Goal: Task Accomplishment & Management: Use online tool/utility

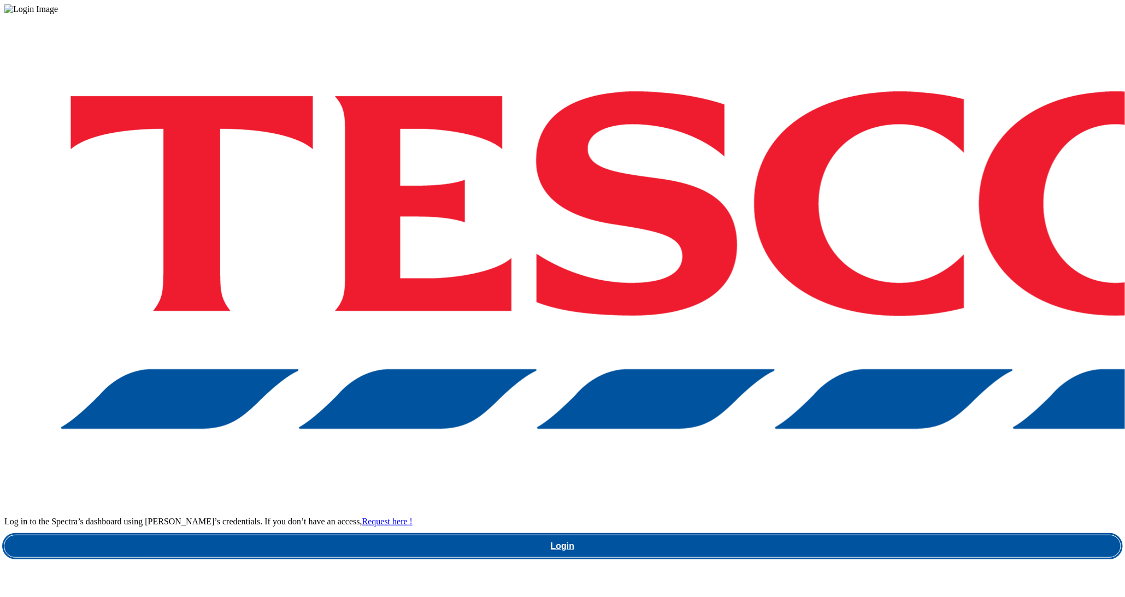
click at [827, 536] on link "Login" at bounding box center [562, 547] width 1116 height 22
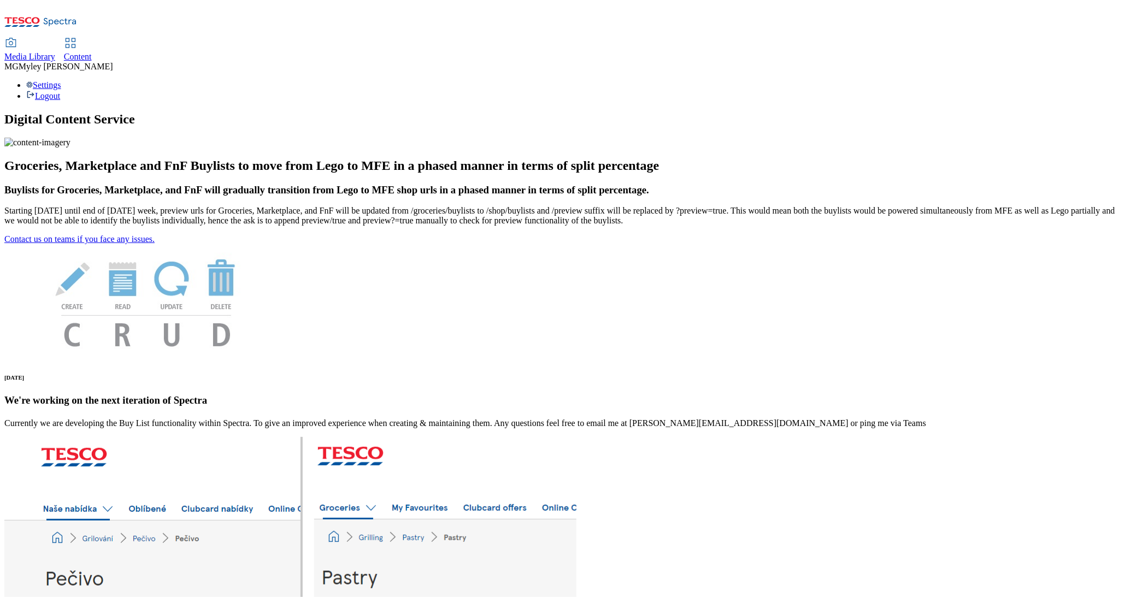
click at [92, 52] on span "Content" at bounding box center [78, 56] width 28 height 9
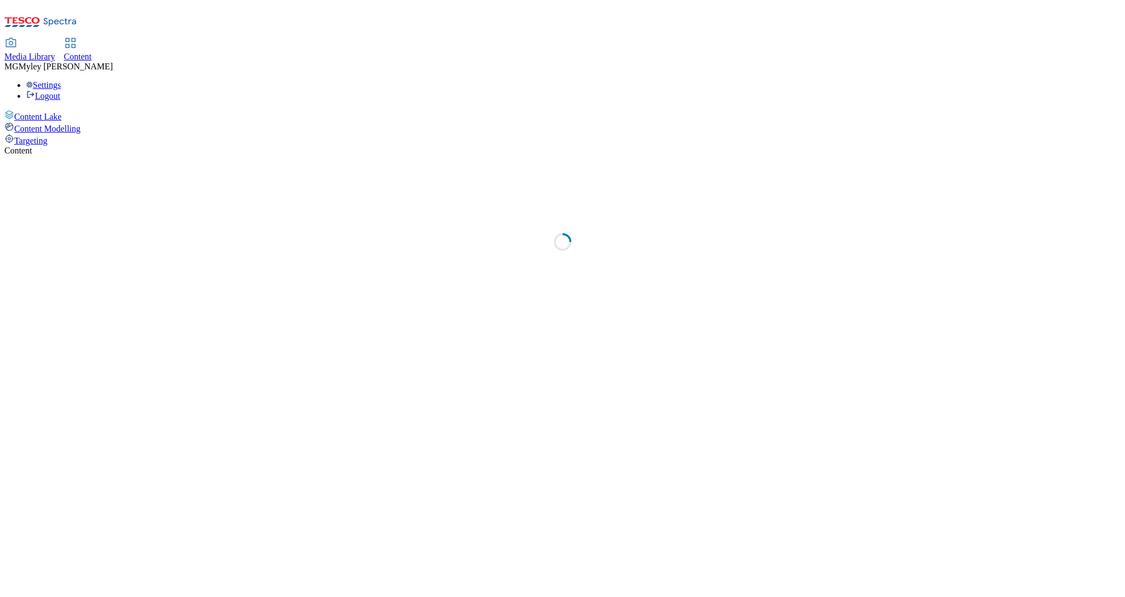
select select "ghs-uk"
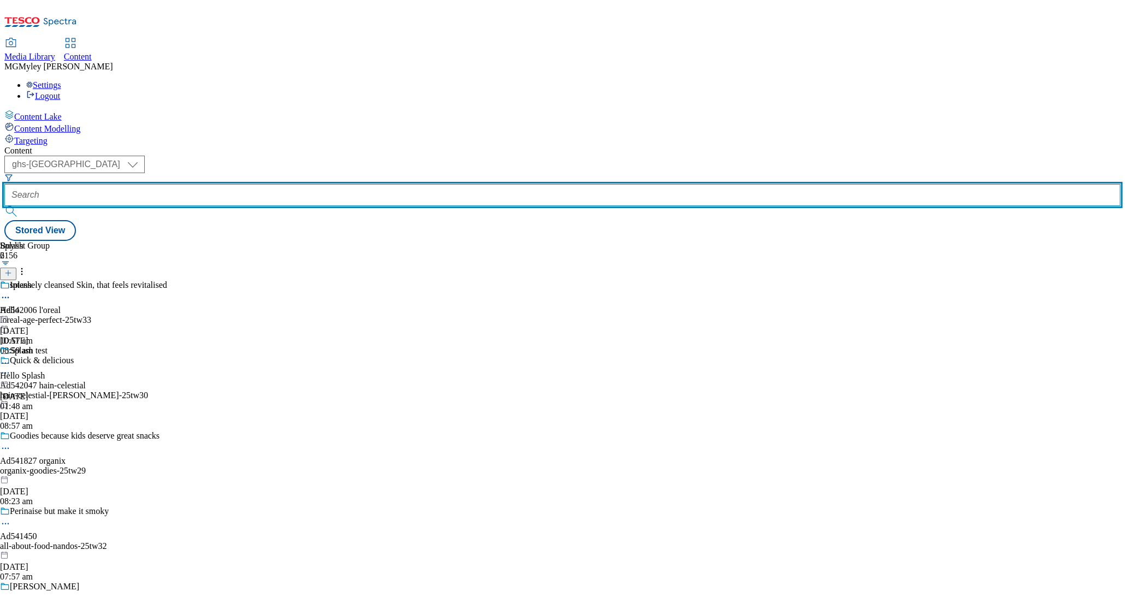
click at [261, 184] on input "text" at bounding box center [562, 195] width 1116 height 22
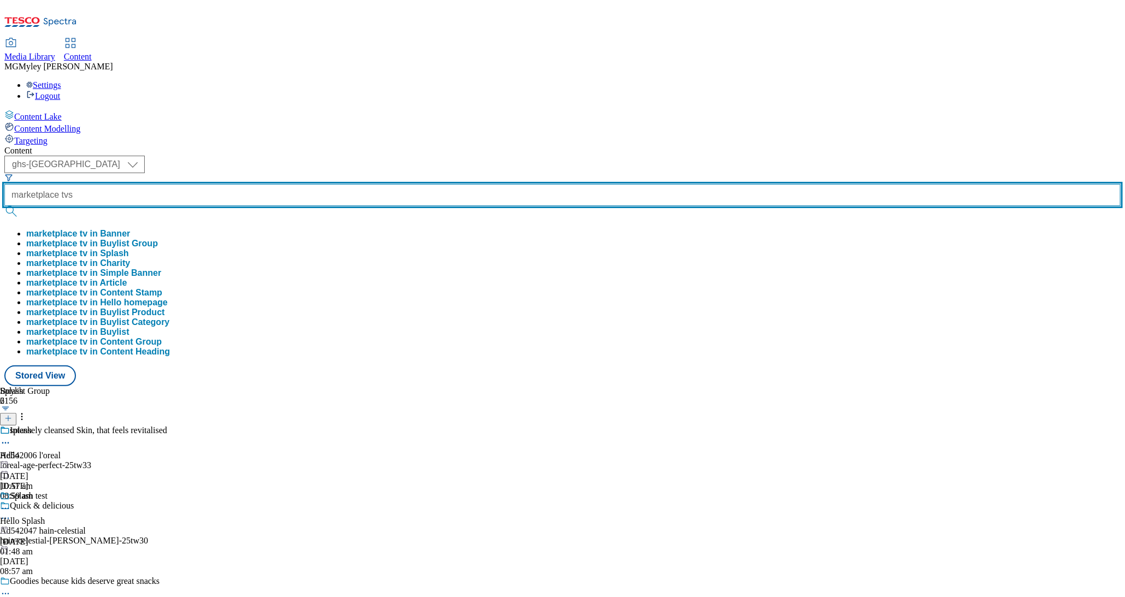
type input "marketplace tvs"
click at [4, 206] on button "submit" at bounding box center [11, 211] width 15 height 11
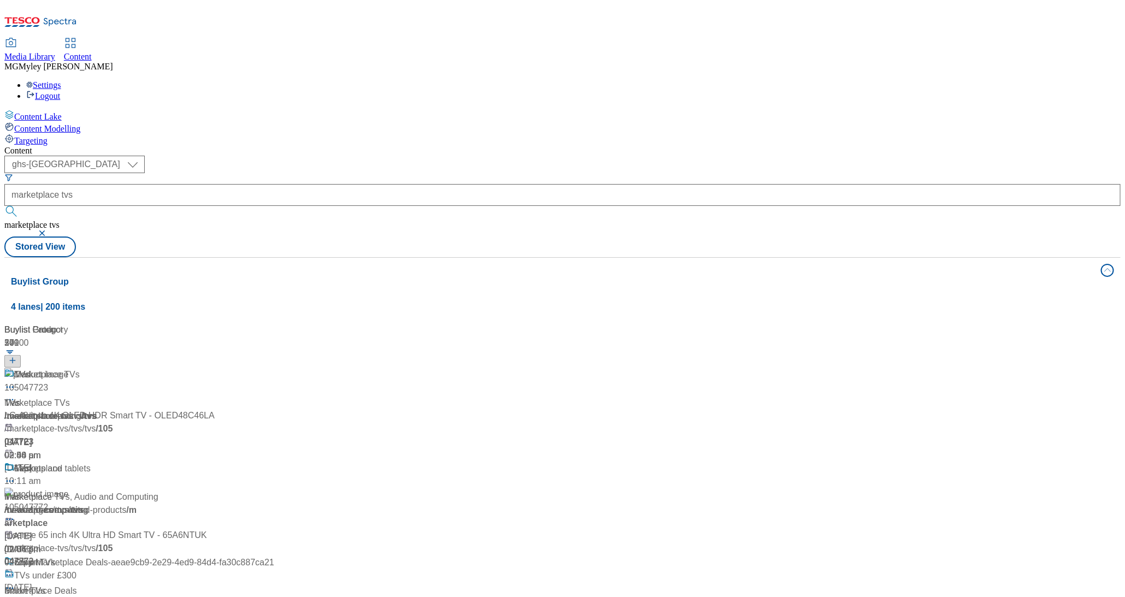
click at [333, 146] on div "Content" at bounding box center [562, 151] width 1116 height 10
click at [141, 410] on div "/ marketplace-tvs" at bounding box center [72, 416] width 137 height 13
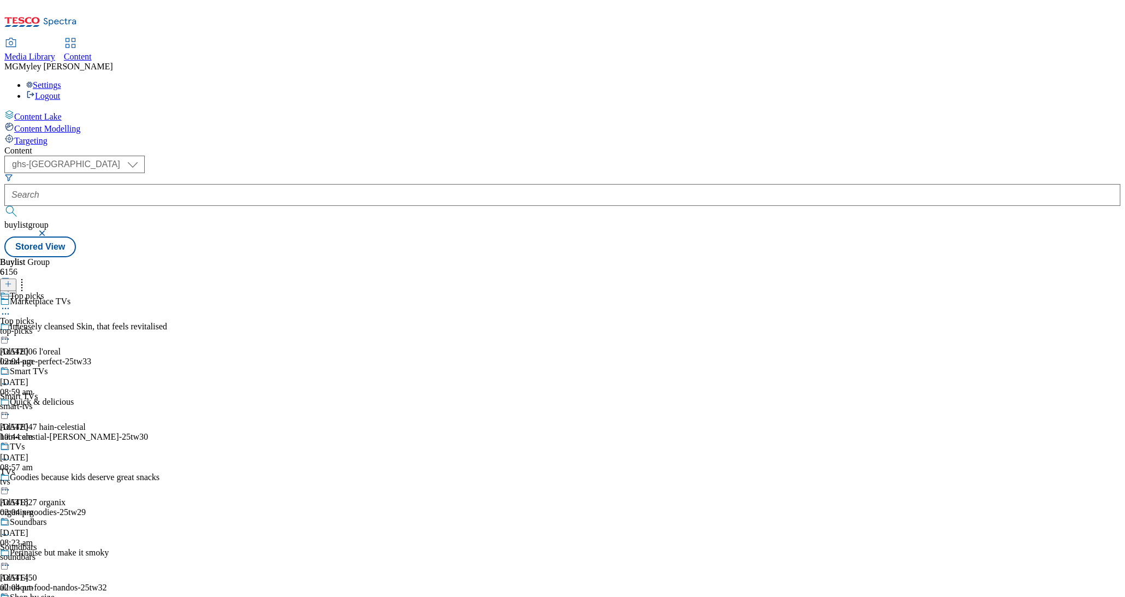
scroll to position [58, 0]
click at [67, 402] on div "smart-tvs" at bounding box center [33, 407] width 67 height 10
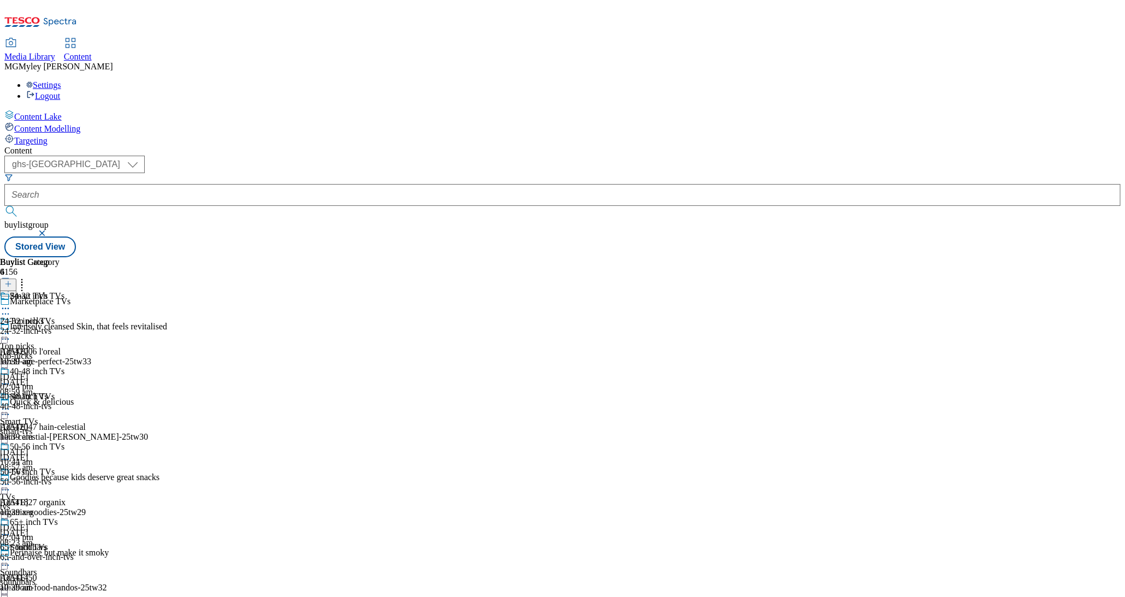
click at [11, 404] on icon at bounding box center [5, 409] width 11 height 11
click at [62, 514] on button "Publish" at bounding box center [42, 520] width 40 height 13
